Goal: Task Accomplishment & Management: Use online tool/utility

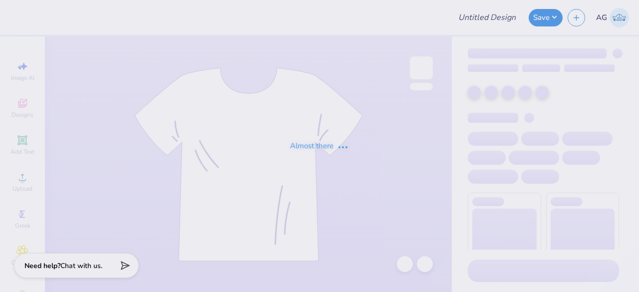
type input "mgc showcase"
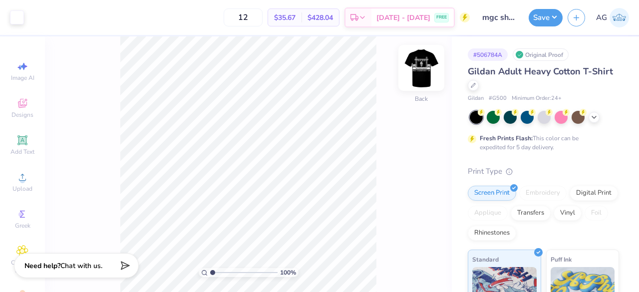
click at [414, 79] on img at bounding box center [421, 68] width 40 height 40
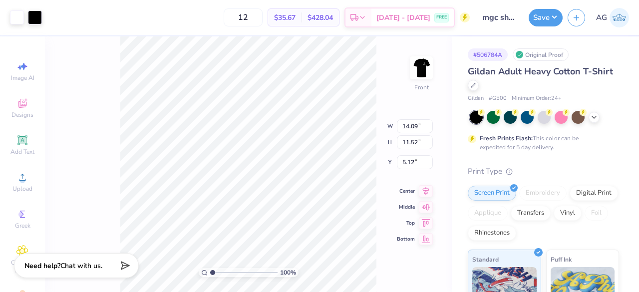
type input "10.31"
type input "8.43"
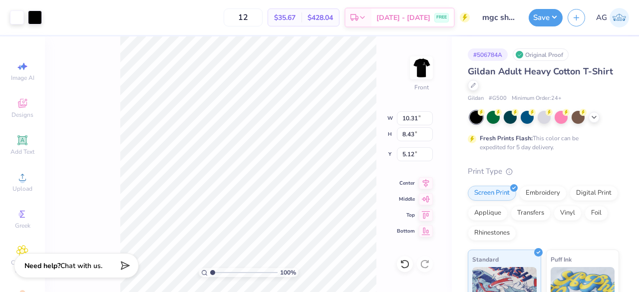
type input "3.00"
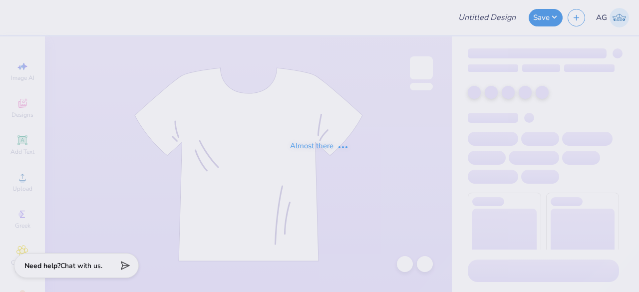
type input "mgc showcase"
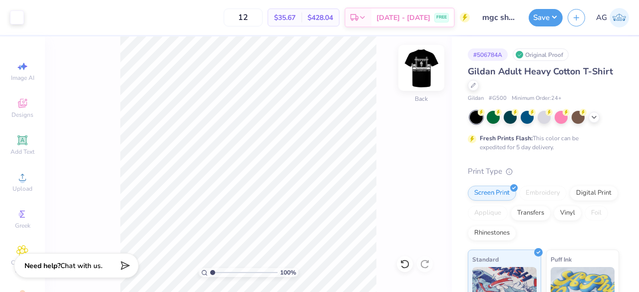
click at [426, 61] on img at bounding box center [421, 68] width 40 height 40
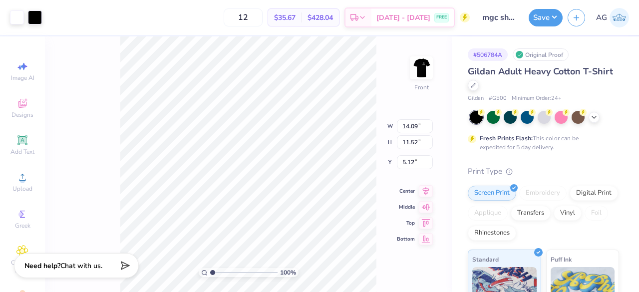
type input "10.15"
type input "8.30"
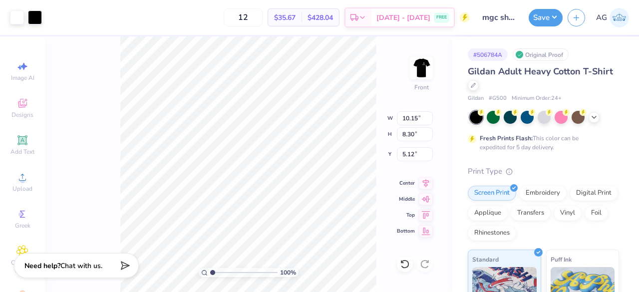
type input "3.00"
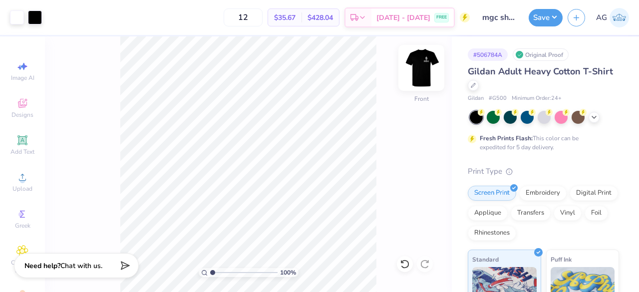
click at [421, 69] on img at bounding box center [421, 68] width 40 height 40
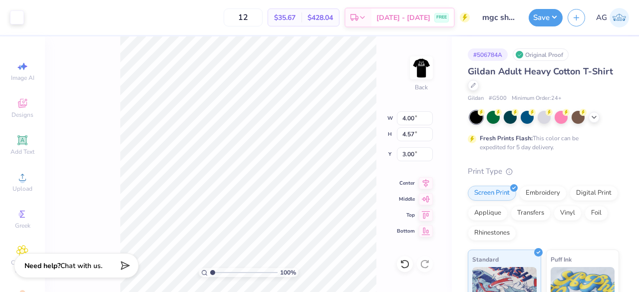
type input "3.33"
type input "3.80"
click at [428, 65] on img at bounding box center [421, 68] width 40 height 40
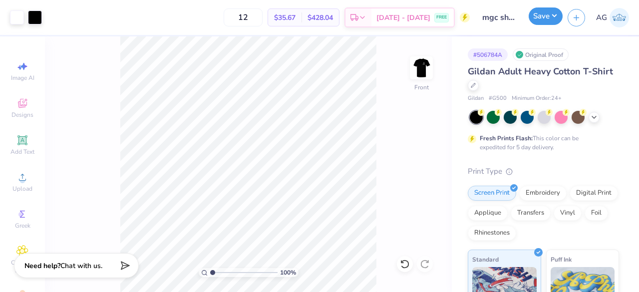
click at [550, 13] on button "Save" at bounding box center [545, 15] width 34 height 17
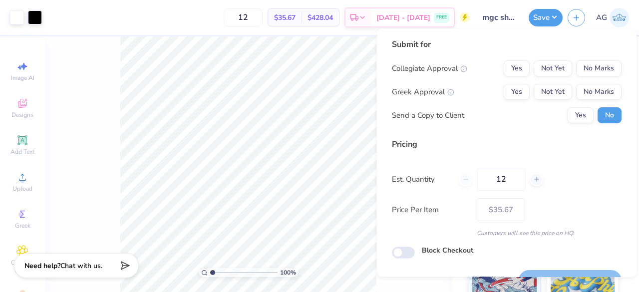
scroll to position [23, 0]
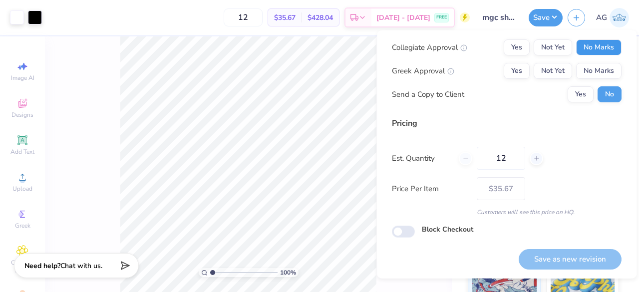
click at [585, 43] on button "No Marks" at bounding box center [598, 47] width 45 height 16
click at [507, 67] on button "Yes" at bounding box center [517, 71] width 26 height 16
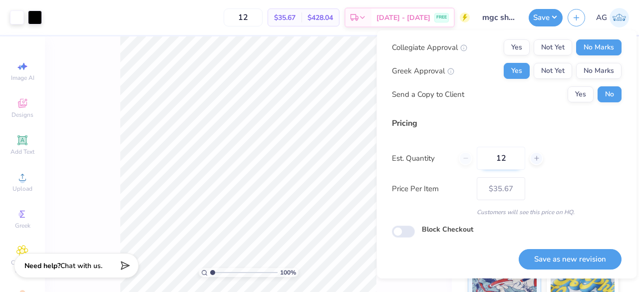
click at [508, 157] on input "12" at bounding box center [501, 158] width 48 height 23
type input "1"
type input "0"
type input "024"
type input "24"
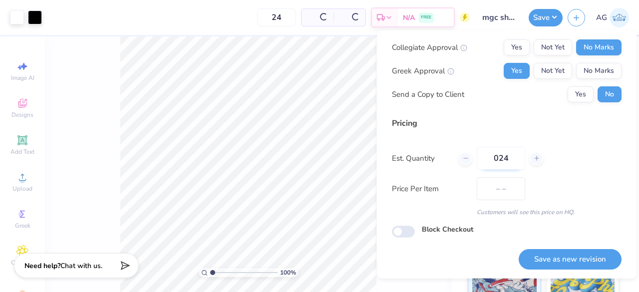
type input "$21.16"
click at [501, 157] on input "024" at bounding box center [501, 158] width 48 height 23
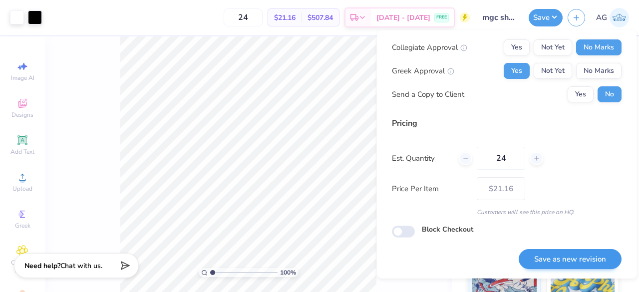
type input "24"
click at [558, 252] on button "Save as new revision" at bounding box center [569, 259] width 103 height 20
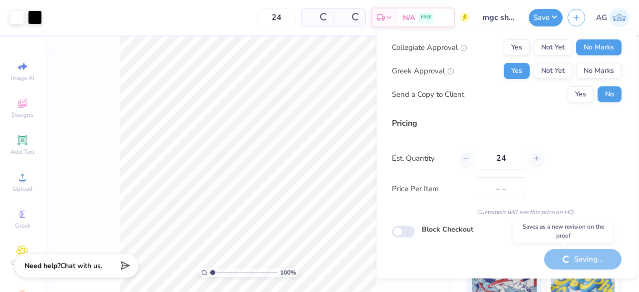
type input "$21.16"
